Goal: Task Accomplishment & Management: Use online tool/utility

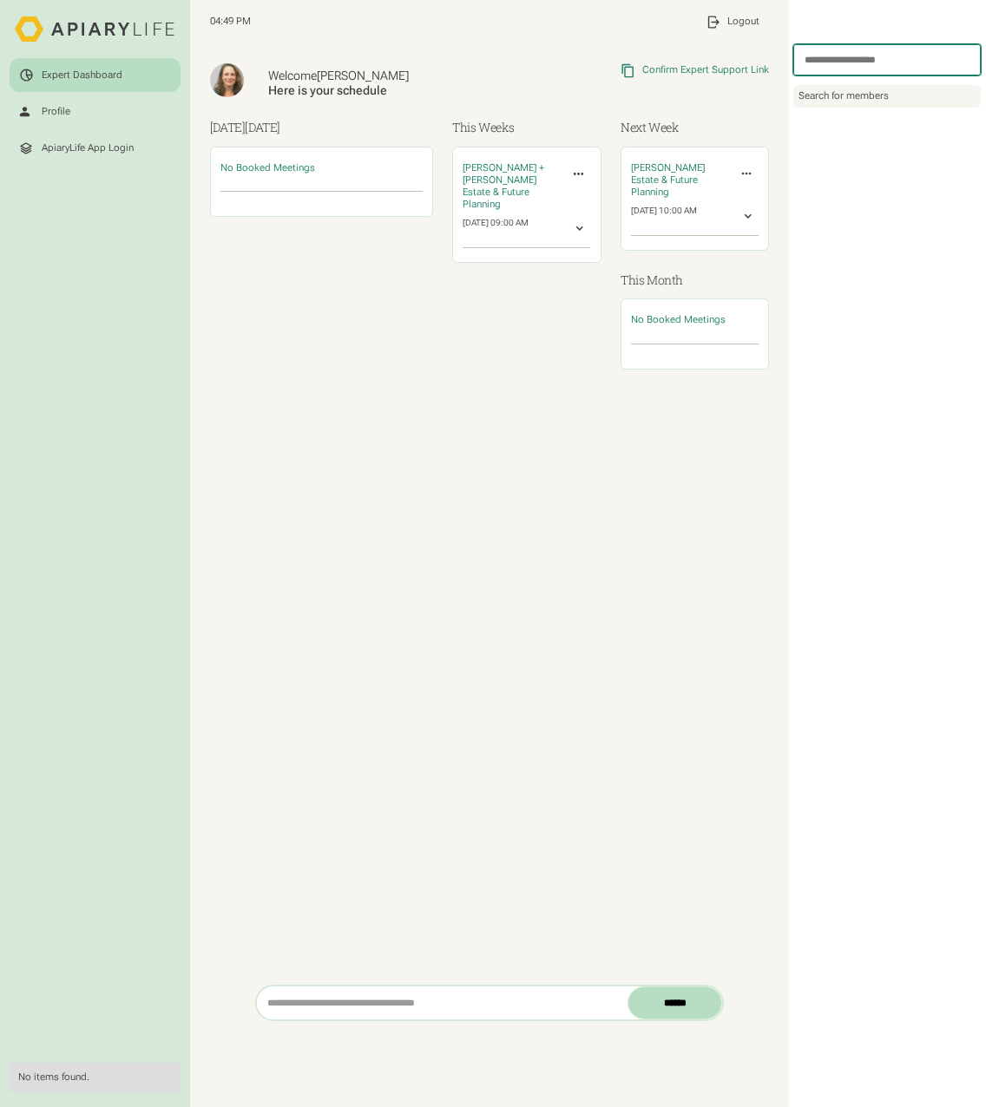
click at [868, 65] on input "search" at bounding box center [886, 59] width 187 height 31
click at [842, 55] on input "search" at bounding box center [886, 59] width 187 height 31
type input "****"
click at [828, 116] on link "Book Meeting" at bounding box center [829, 114] width 62 height 12
